Goal: Complete application form: Complete application form

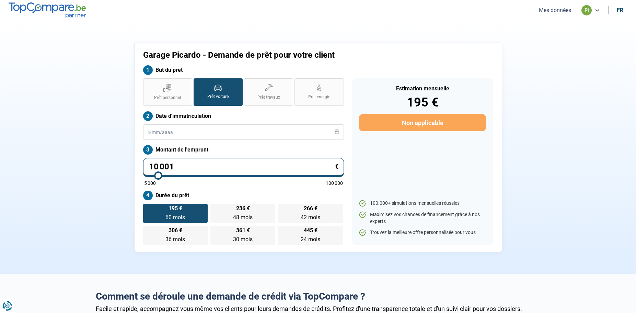
click at [550, 9] on button "Mes données" at bounding box center [555, 10] width 36 height 7
